Goal: Navigation & Orientation: Find specific page/section

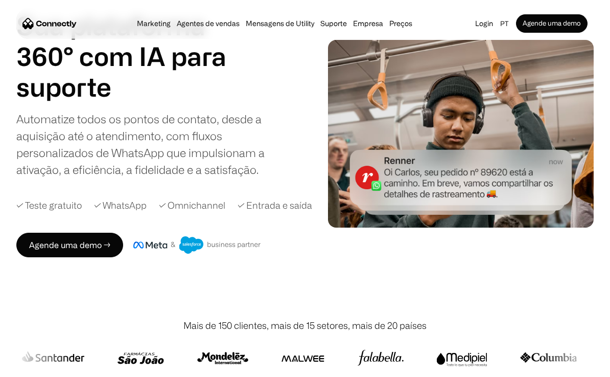
scroll to position [87, 0]
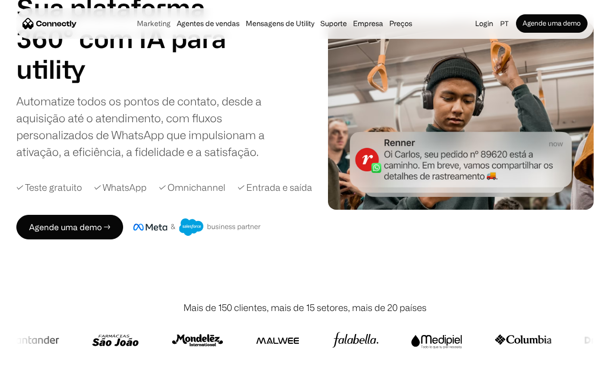
click at [166, 21] on link "Marketing" at bounding box center [154, 23] width 40 height 8
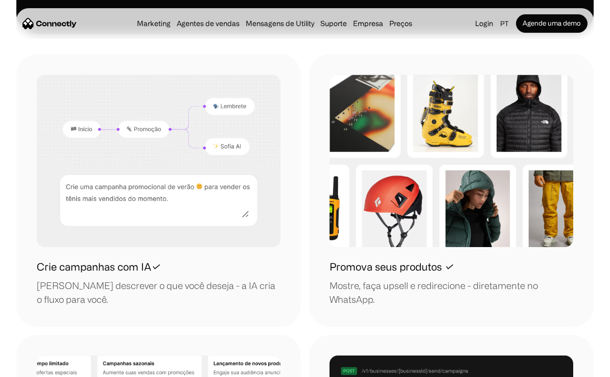
scroll to position [1021, 0]
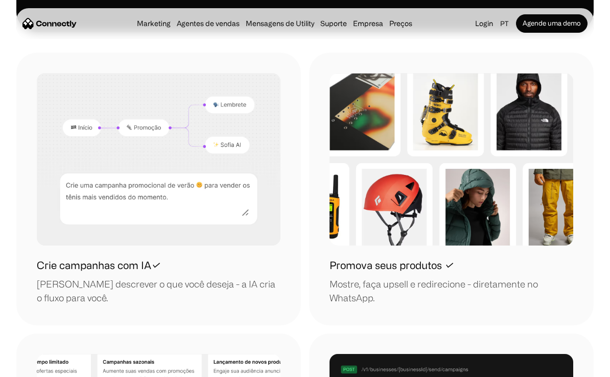
click at [224, 90] on img at bounding box center [159, 159] width 244 height 172
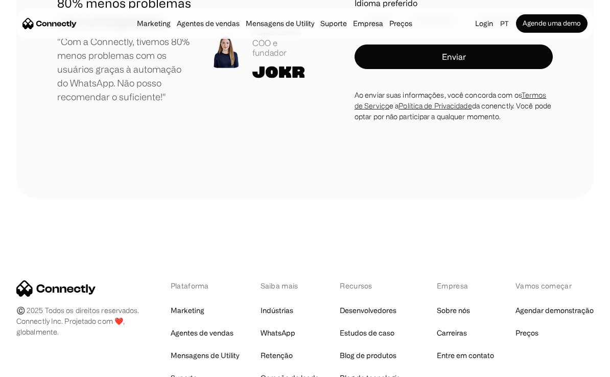
scroll to position [3861, 0]
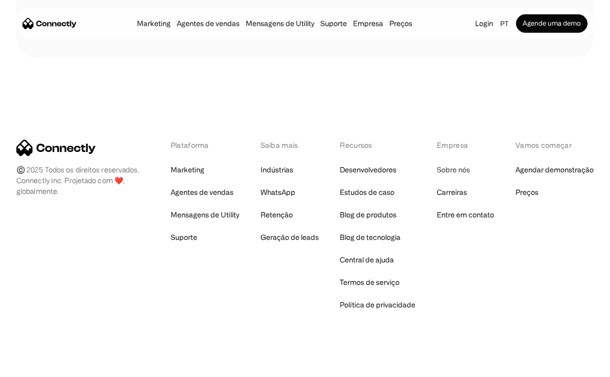
click at [460, 162] on link "Sobre nós" at bounding box center [453, 169] width 33 height 14
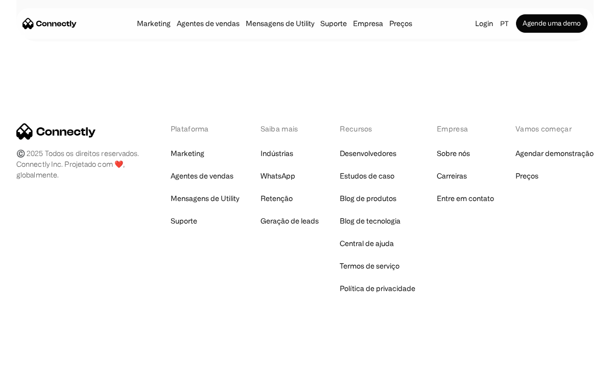
scroll to position [1674, 0]
